Goal: Information Seeking & Learning: Learn about a topic

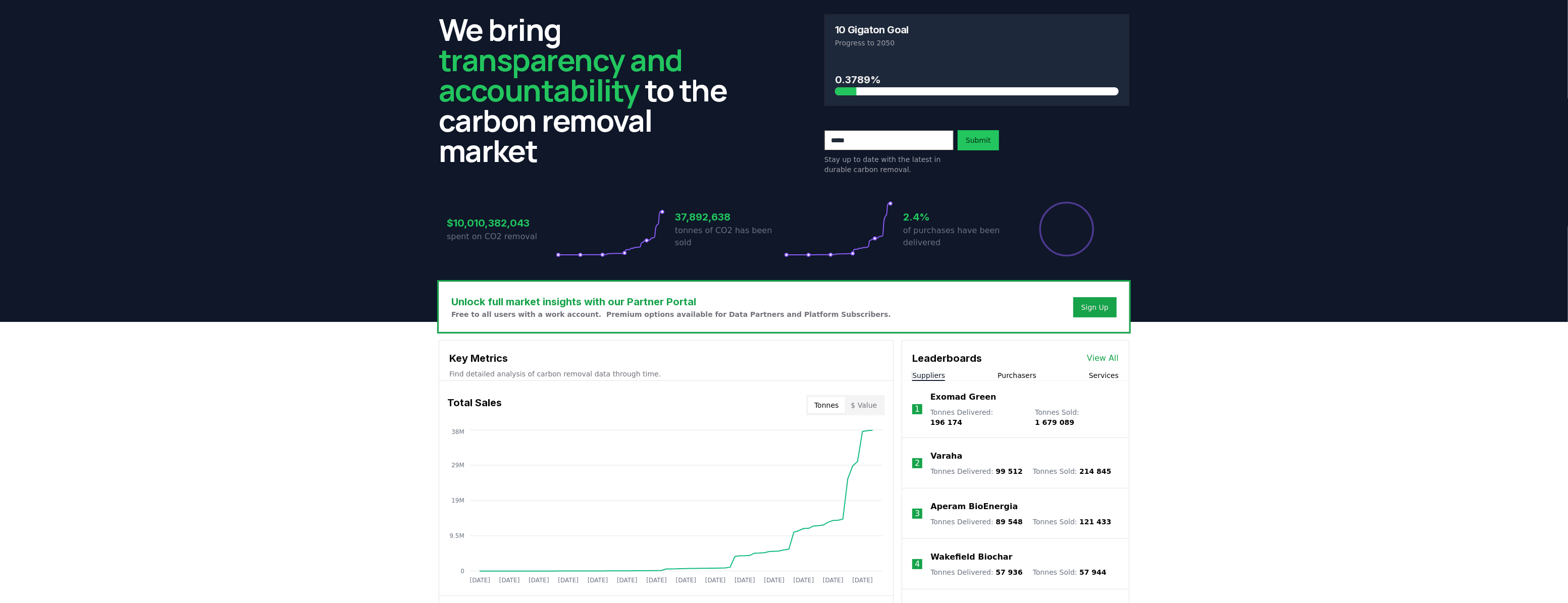
scroll to position [46, 0]
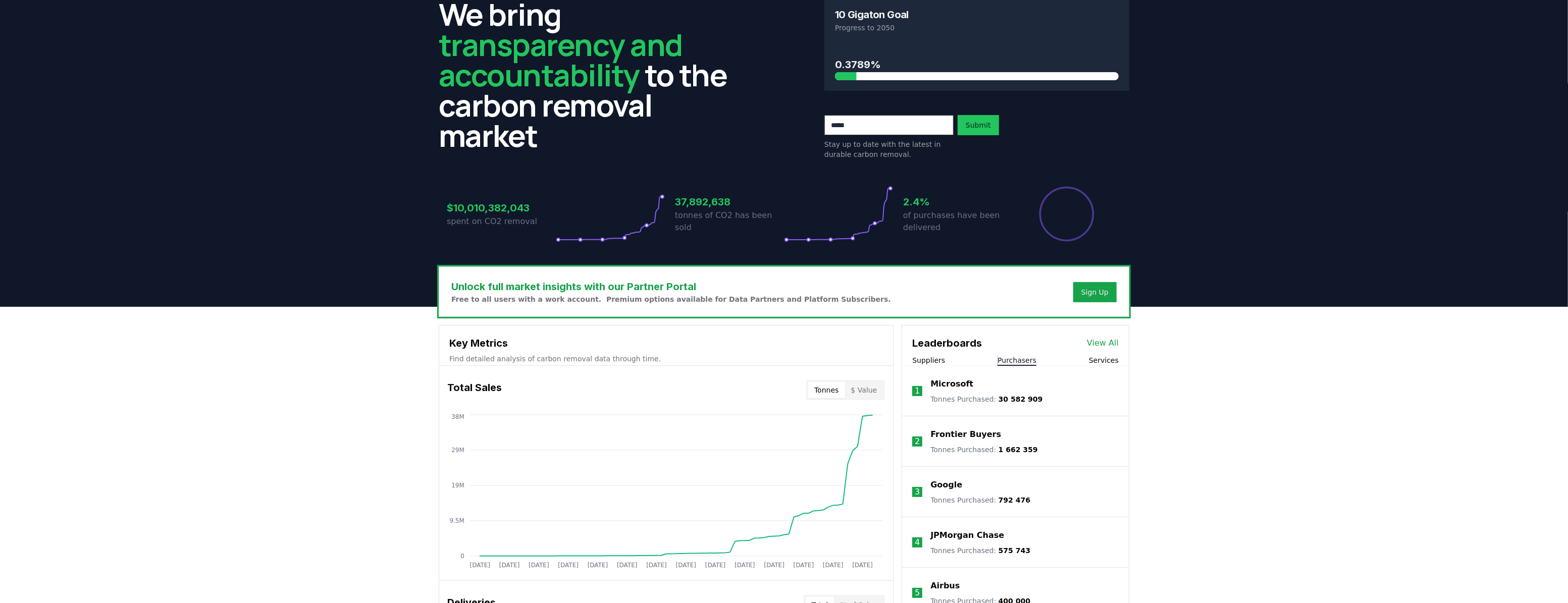
click at [1020, 357] on button "Purchasers" at bounding box center [1017, 360] width 39 height 10
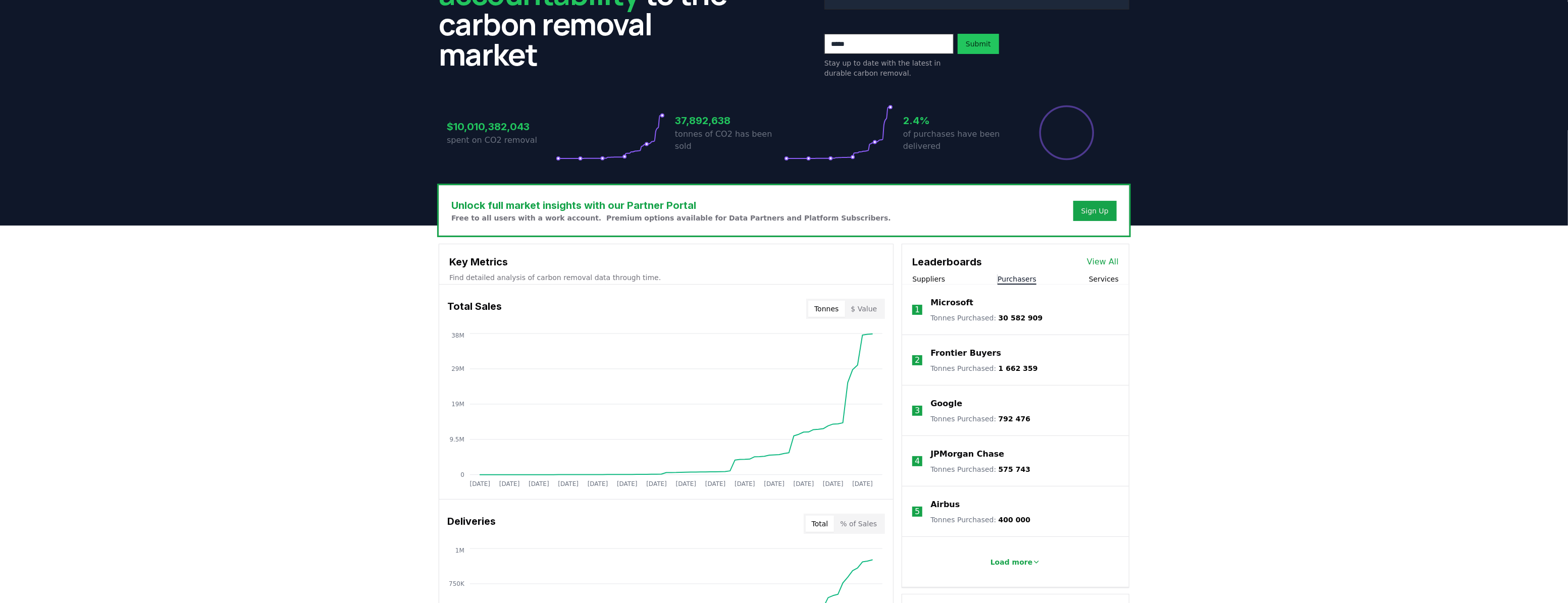
scroll to position [138, 0]
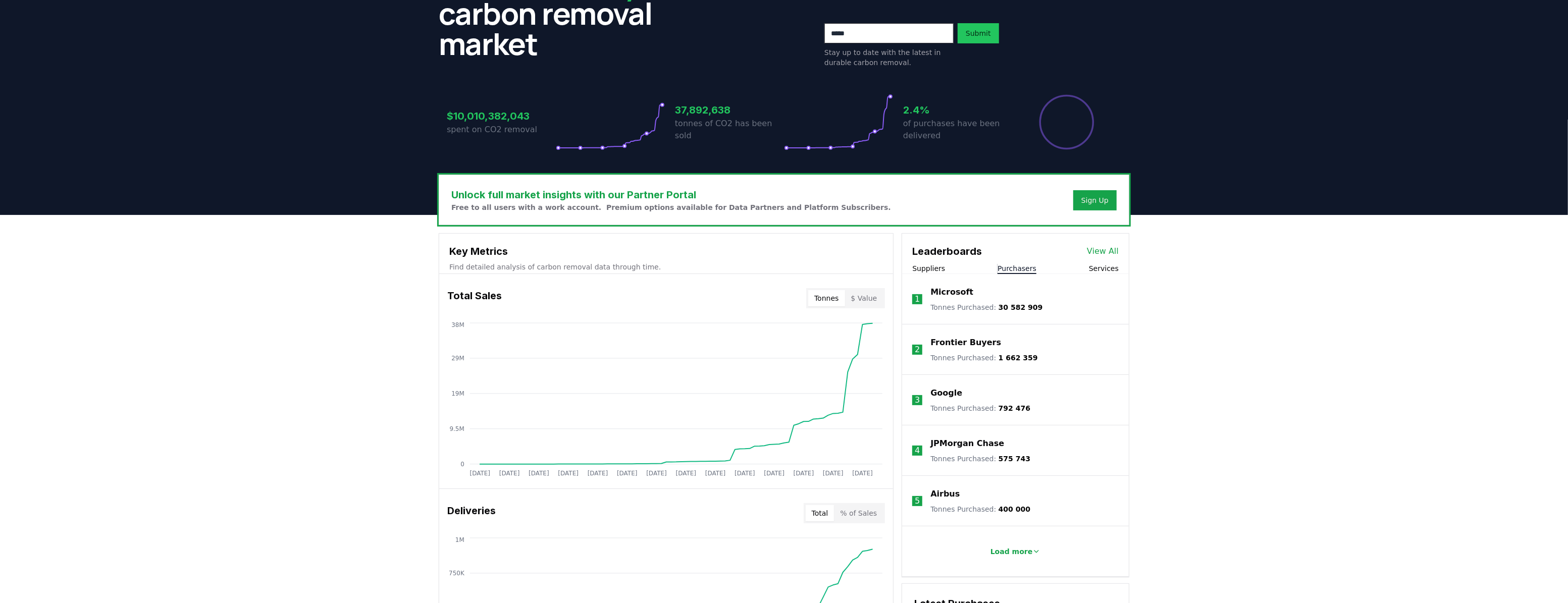
click at [933, 269] on button "Suppliers" at bounding box center [929, 268] width 33 height 10
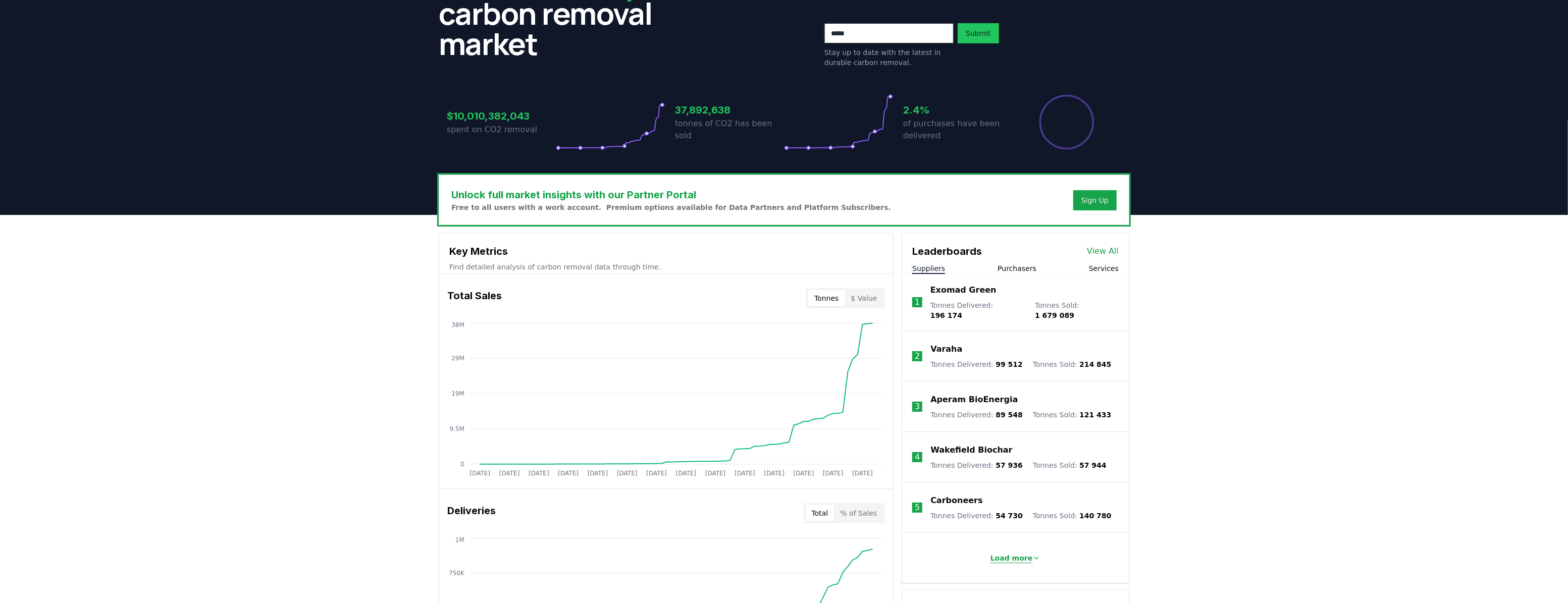
click at [1019, 554] on p "Load more" at bounding box center [1012, 558] width 43 height 10
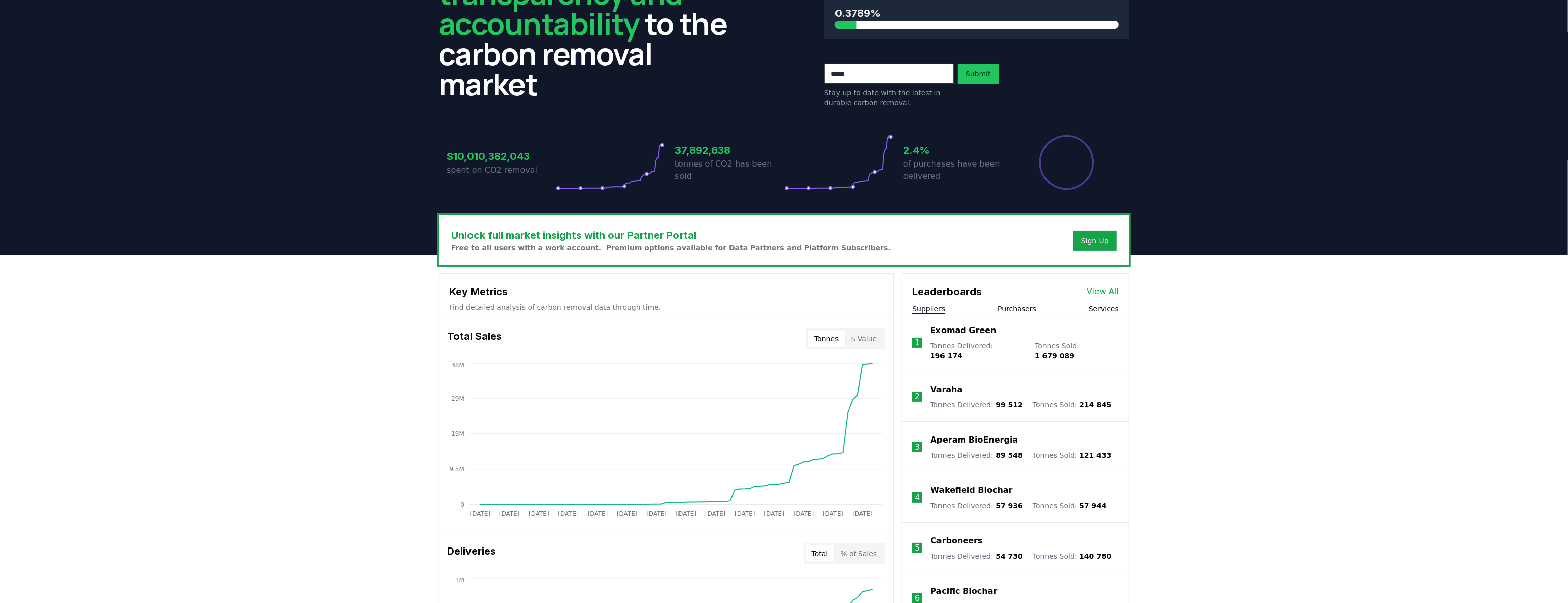
scroll to position [91, 0]
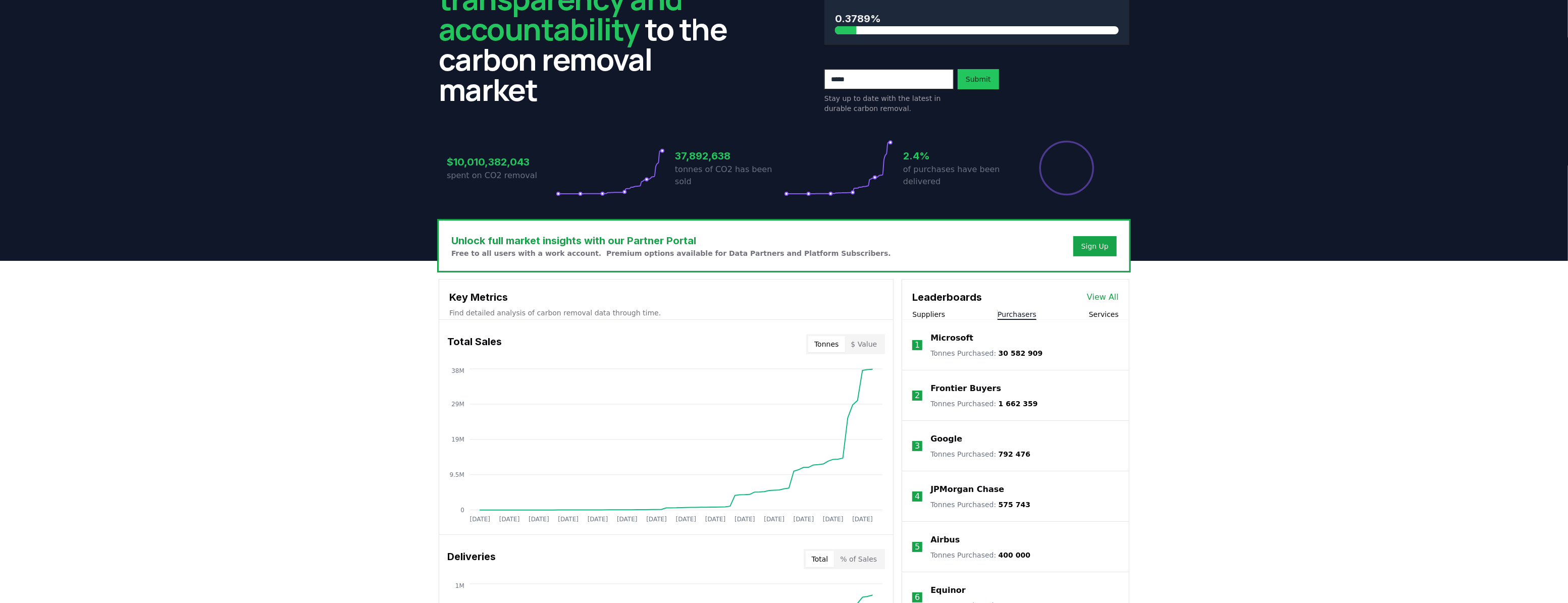
click at [1032, 310] on button "Purchasers" at bounding box center [1017, 314] width 39 height 10
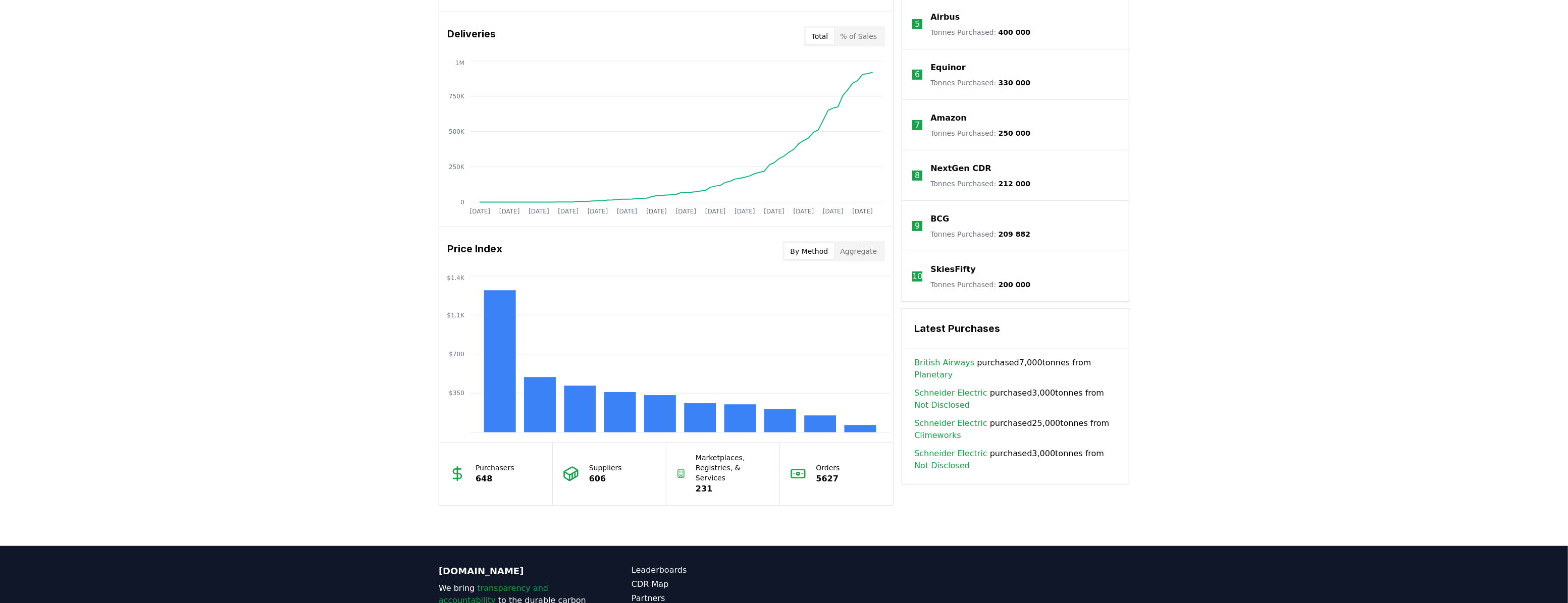
scroll to position [642, 0]
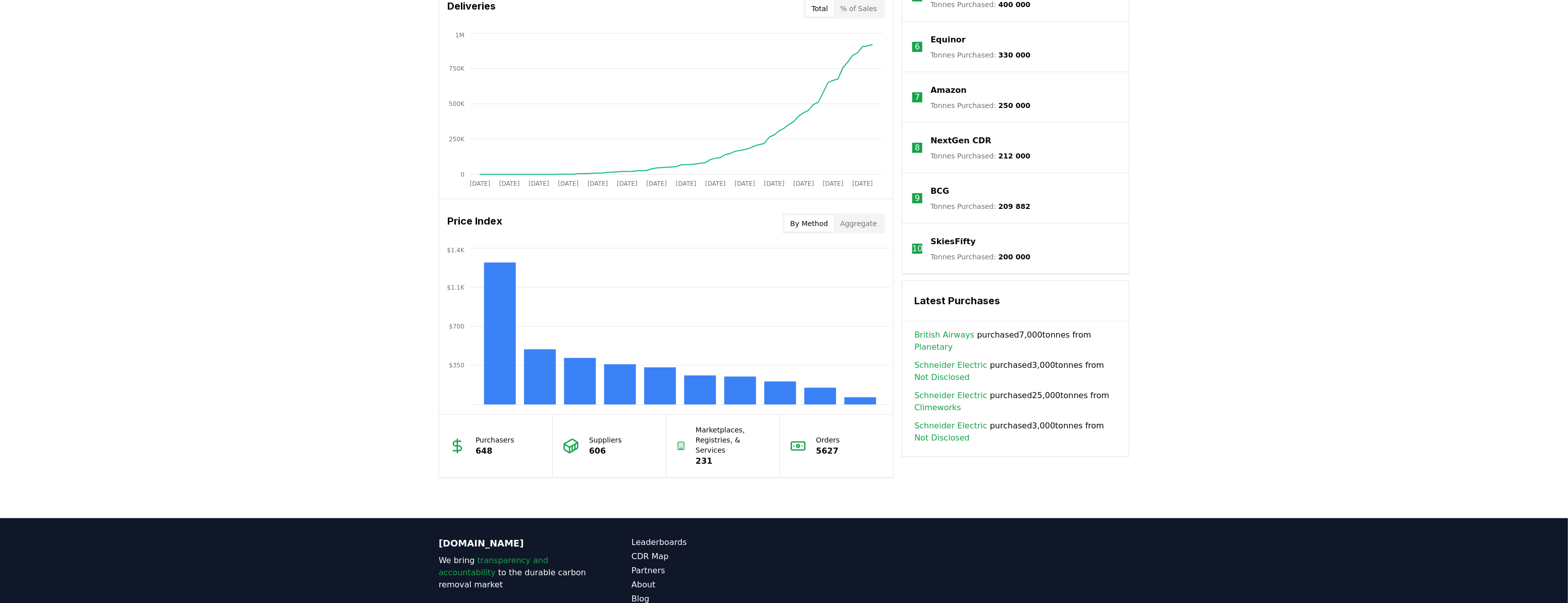
click at [951, 371] on link "Not Disclosed" at bounding box center [942, 377] width 55 height 12
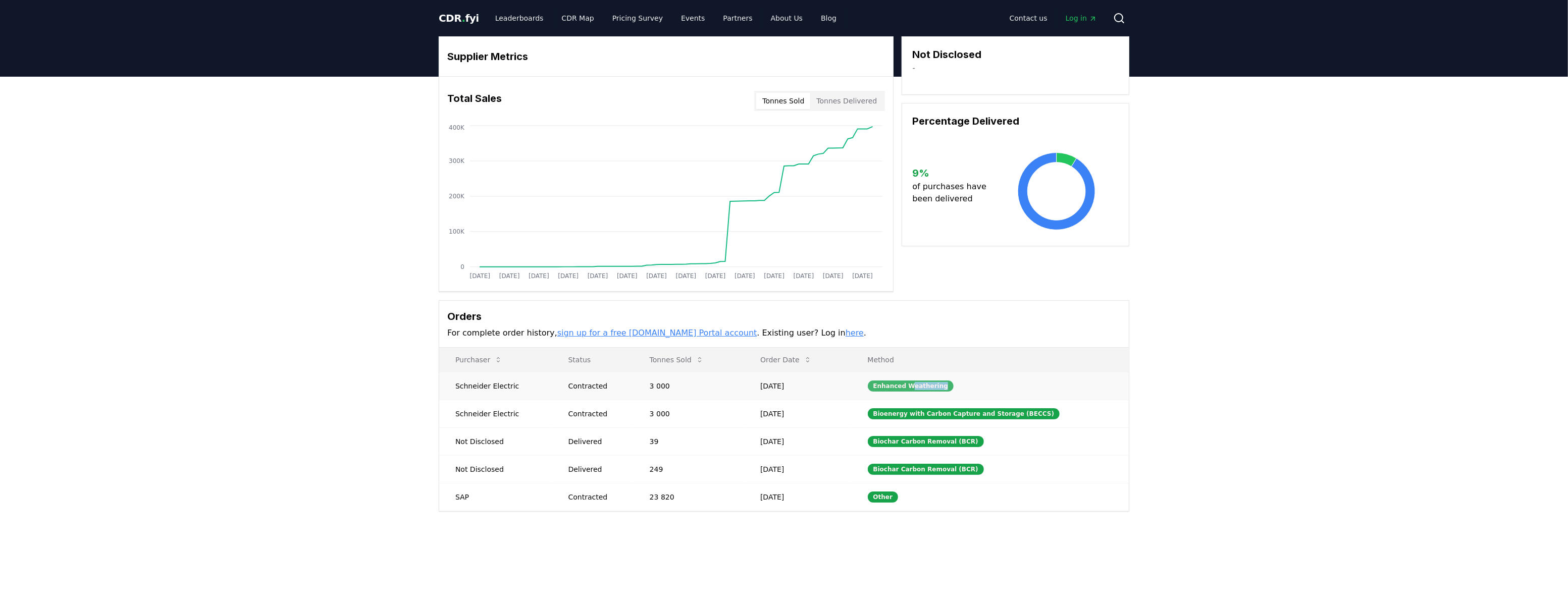
drag, startPoint x: 949, startPoint y: 381, endPoint x: 924, endPoint y: 381, distance: 25.0
click at [924, 381] on div "Enhanced Weathering" at bounding box center [911, 386] width 86 height 11
copy div "eathering"
